Goal: Information Seeking & Learning: Find contact information

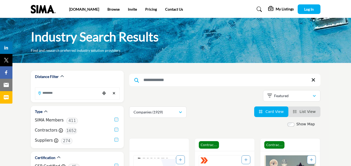
scroll to position [21, 0]
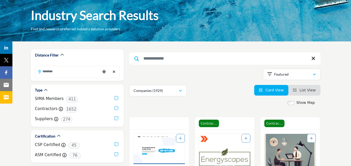
click at [188, 59] on input "Search Keyword" at bounding box center [224, 58] width 191 height 12
type input "**"
click at [68, 76] on input "Search Location" at bounding box center [67, 71] width 65 height 10
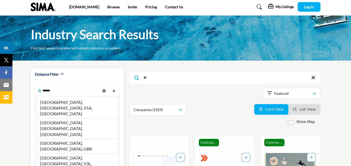
scroll to position [0, 0]
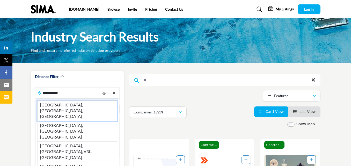
click at [66, 103] on li "[GEOGRAPHIC_DATA], [GEOGRAPHIC_DATA], [GEOGRAPHIC_DATA]" at bounding box center [77, 110] width 80 height 20
type input "**********"
type input "***"
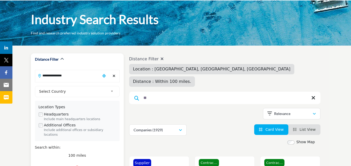
scroll to position [26, 0]
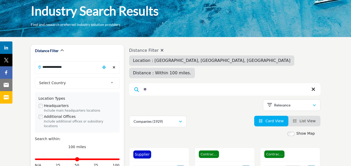
click at [86, 77] on div "**********" at bounding box center [77, 127] width 85 height 107
click at [85, 82] on span "Select Country" at bounding box center [73, 83] width 69 height 6
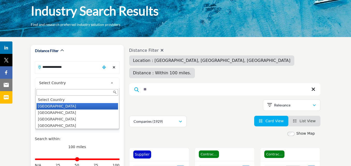
click at [54, 108] on li "United States" at bounding box center [76, 106] width 81 height 6
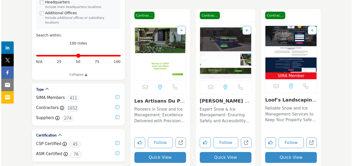
scroll to position [181, 0]
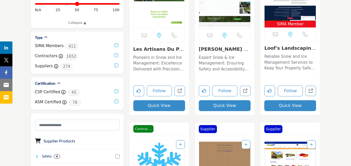
click at [156, 102] on button "Quick View" at bounding box center [159, 105] width 52 height 11
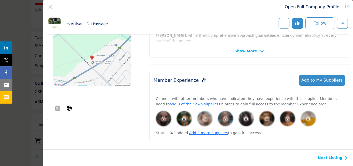
scroll to position [150, 0]
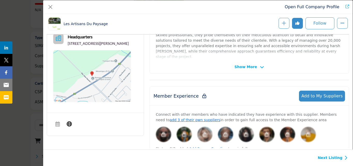
click at [250, 67] on span "Show More" at bounding box center [246, 66] width 22 height 5
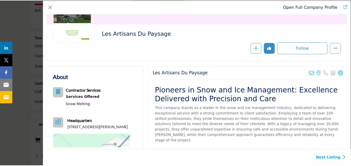
scroll to position [0, 0]
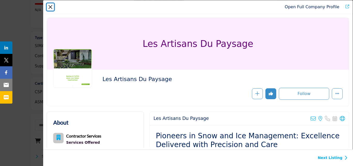
click at [53, 8] on button "Close" at bounding box center [50, 6] width 7 height 7
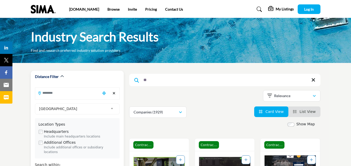
click at [73, 95] on input "Search Location" at bounding box center [67, 93] width 65 height 10
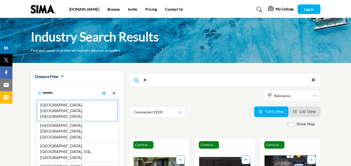
click at [68, 103] on li "Durham, NH, USA" at bounding box center [77, 110] width 80 height 20
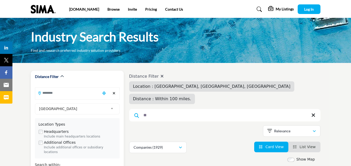
type input "**********"
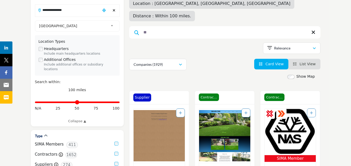
scroll to position [129, 0]
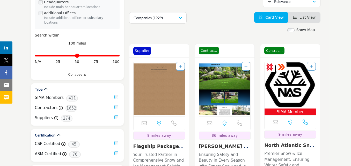
click at [228, 75] on img "Open Listing in new tab" at bounding box center [224, 89] width 51 height 54
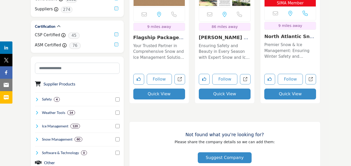
scroll to position [207, 0]
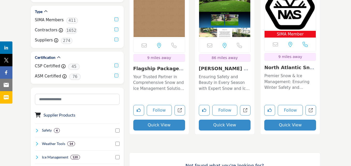
click at [171, 11] on img "Open Listing in new tab" at bounding box center [158, 11] width 51 height 54
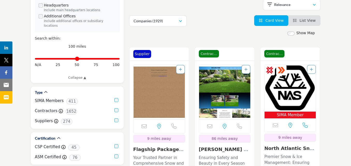
scroll to position [78, 0]
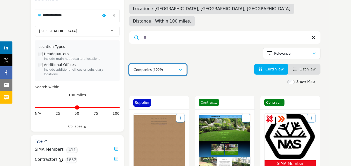
click at [179, 68] on icon "button" at bounding box center [180, 70] width 3 height 4
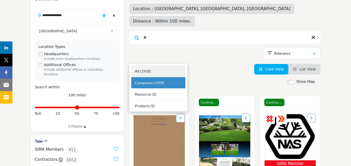
click at [153, 70] on div "All (1933)" at bounding box center [158, 71] width 54 height 12
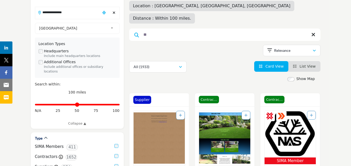
scroll to position [103, 0]
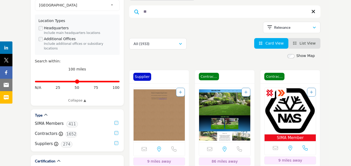
click at [310, 41] on span "List View" at bounding box center [307, 43] width 16 height 4
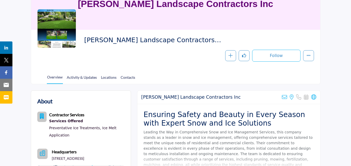
scroll to position [103, 0]
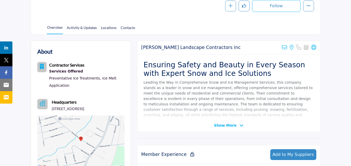
click at [239, 124] on icon at bounding box center [241, 125] width 4 height 5
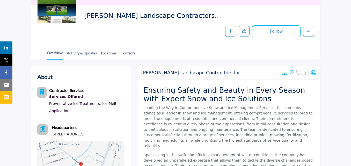
scroll to position [78, 0]
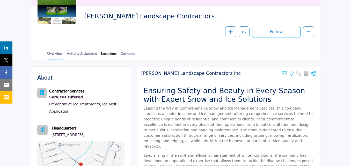
click at [109, 55] on link "Locations" at bounding box center [109, 55] width 16 height 9
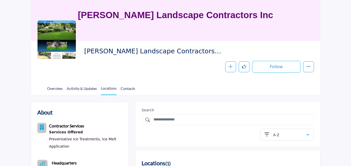
scroll to position [52, 0]
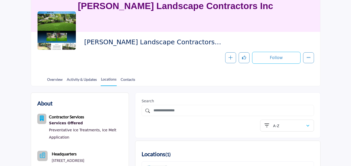
click at [0, 0] on div at bounding box center [0, 0] width 0 height 0
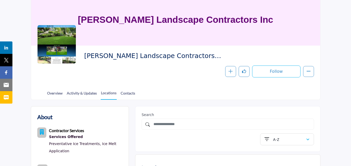
scroll to position [26, 0]
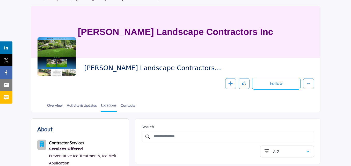
drag, startPoint x: 175, startPoint y: 69, endPoint x: 86, endPoint y: 66, distance: 88.5
click at [86, 66] on span "[PERSON_NAME] Landscape Contractors Inc" at bounding box center [154, 68] width 141 height 9
copy span "[PERSON_NAME] Landscape Contractors Inc"
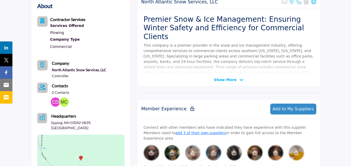
scroll to position [103, 0]
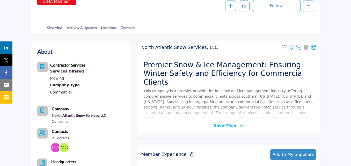
click at [228, 127] on span "Show More" at bounding box center [225, 125] width 22 height 5
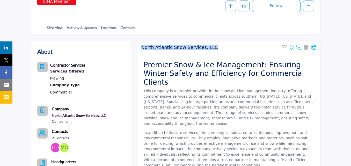
drag, startPoint x: 209, startPoint y: 47, endPoint x: 138, endPoint y: 48, distance: 71.4
click at [138, 48] on div "North Atlantic Snow Services, LLC Sorry, but this listing is on a subscription …" at bounding box center [228, 47] width 183 height 13
copy h2 "North Atlantic Snow Services, LLC"
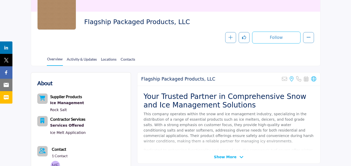
scroll to position [129, 0]
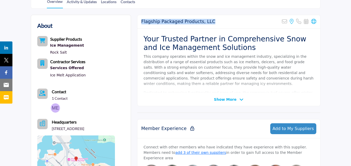
drag, startPoint x: 213, startPoint y: 22, endPoint x: 139, endPoint y: 13, distance: 74.2
copy h2 "Flagship Packaged Products, LLC"
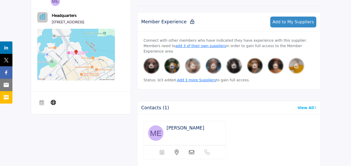
scroll to position [181, 0]
